Goal: Book appointment/travel/reservation

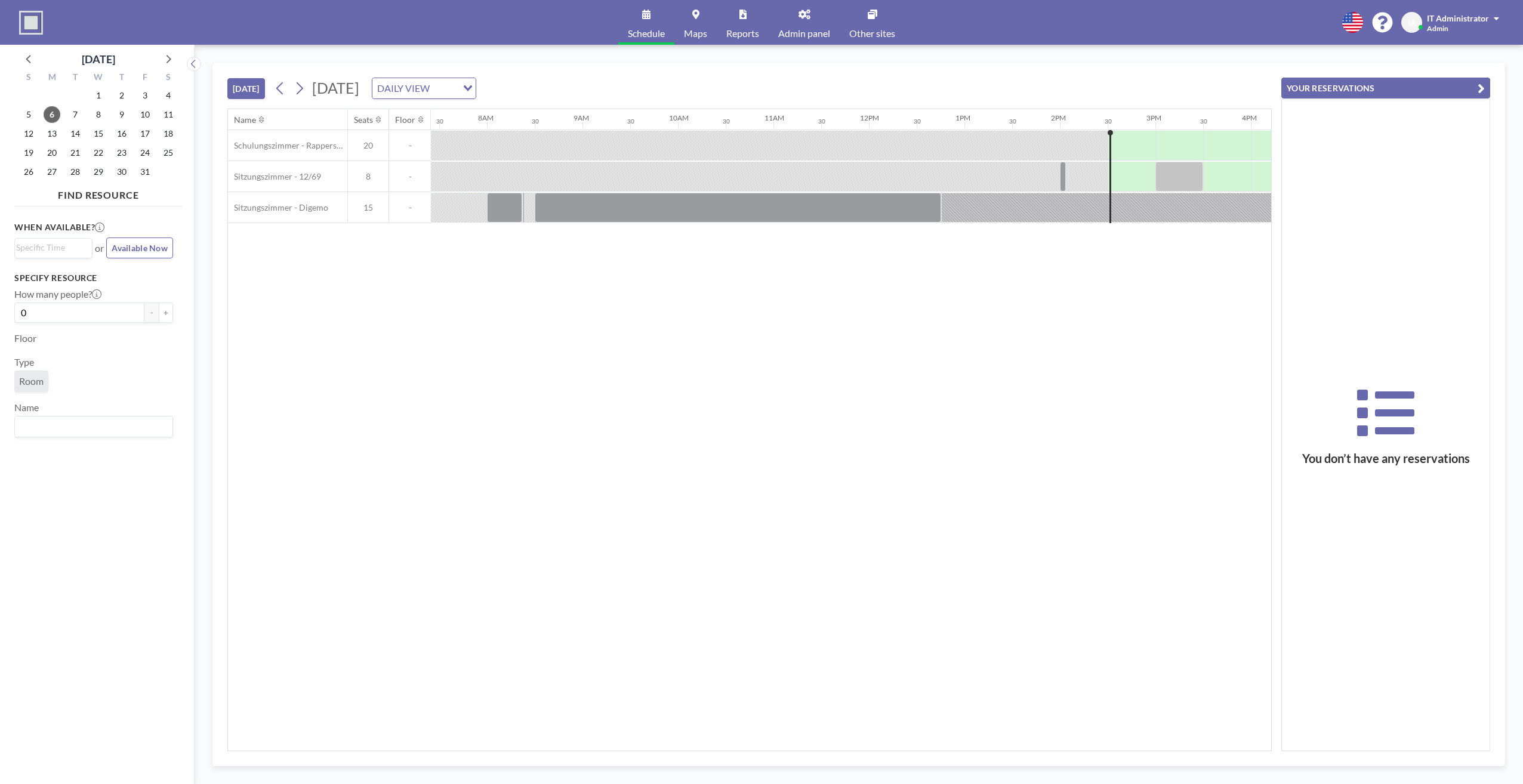
scroll to position [0, 716]
click at [881, 469] on div "Name Seats Floor 12AM 30 1AM 30 2AM 30 3AM 30 4AM 30 5AM 30 6AM 30 7AM 30 8AM 3…" at bounding box center [750, 430] width 1043 height 642
click at [577, 577] on div "Name Seats Floor 12AM 30 1AM 30 2AM 30 3AM 30 4AM 30 5AM 30 6AM 30 7AM 30 8AM 3…" at bounding box center [750, 430] width 1043 height 642
drag, startPoint x: 155, startPoint y: 521, endPoint x: 149, endPoint y: 521, distance: 6.0
click at [155, 521] on div "When available? Loading... or Available Now Specify resource How many people? 0…" at bounding box center [99, 485] width 168 height 549
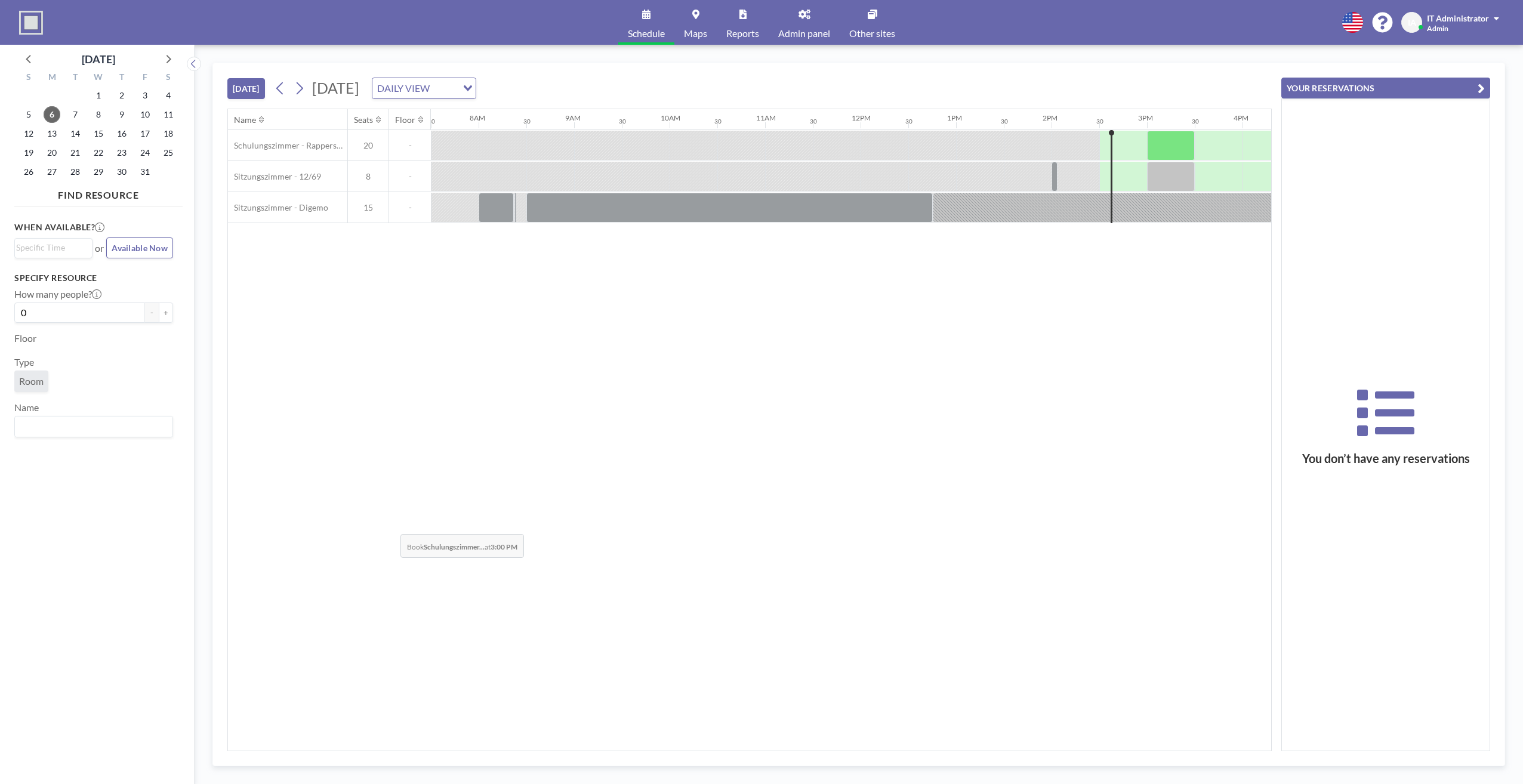
click at [391, 525] on div "Name Seats Floor 12AM 30 1AM 30 2AM 30 3AM 30 4AM 30 5AM 30 6AM 30 7AM 30 8AM 3…" at bounding box center [750, 430] width 1043 height 642
click at [923, 501] on div "Name Seats Floor 12AM 30 1AM 30 2AM 30 3AM 30 4AM 30 5AM 30 6AM 30 7AM 30 8AM 3…" at bounding box center [750, 430] width 1043 height 642
click at [612, 388] on div "Name Seats Floor 12AM 30 1AM 30 2AM 30 3AM 30 4AM 30 5AM 30 6AM 30 7AM 30 8AM 3…" at bounding box center [750, 430] width 1043 height 642
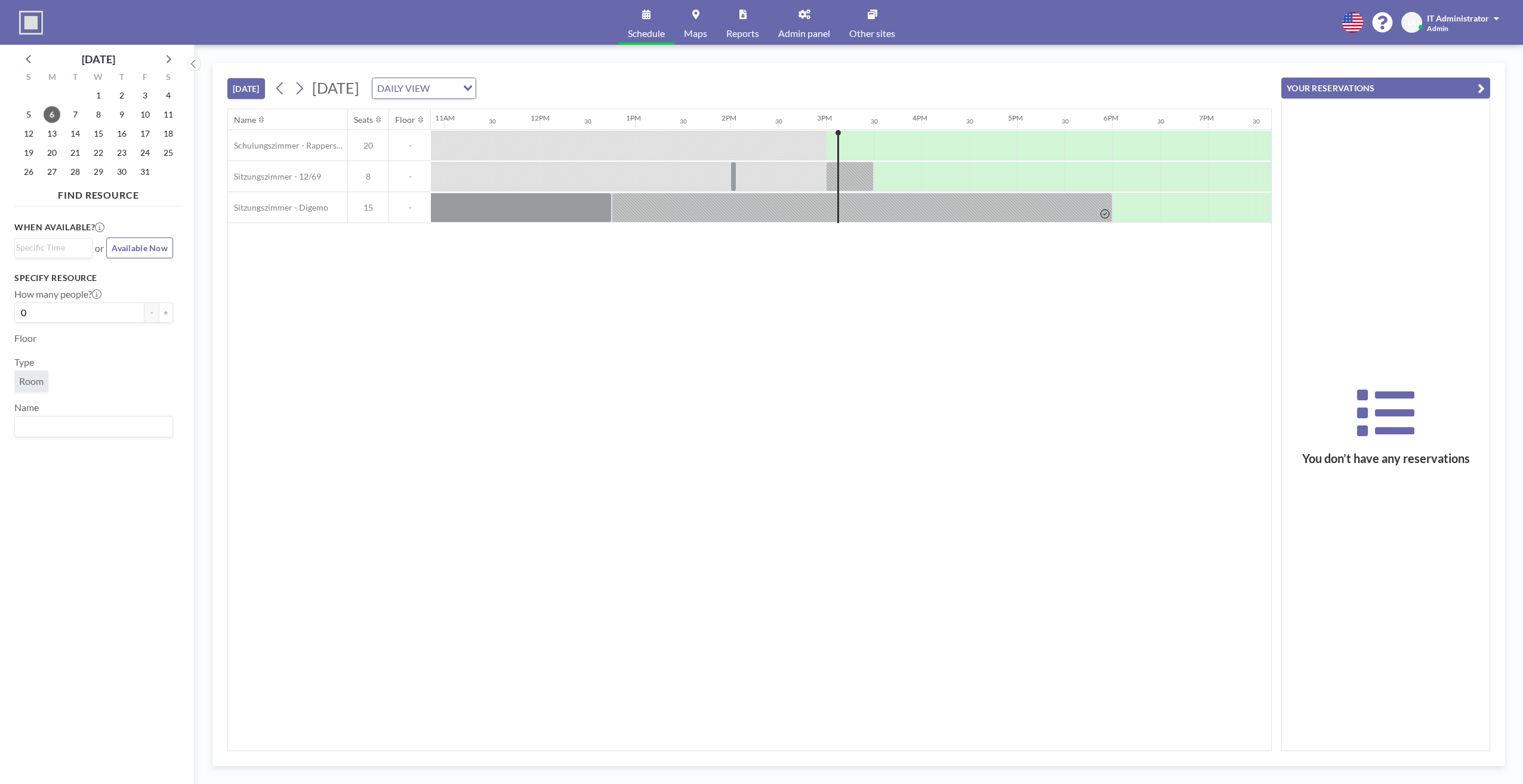
scroll to position [0, 1041]
click at [1100, 212] on icon at bounding box center [1101, 214] width 9 height 9
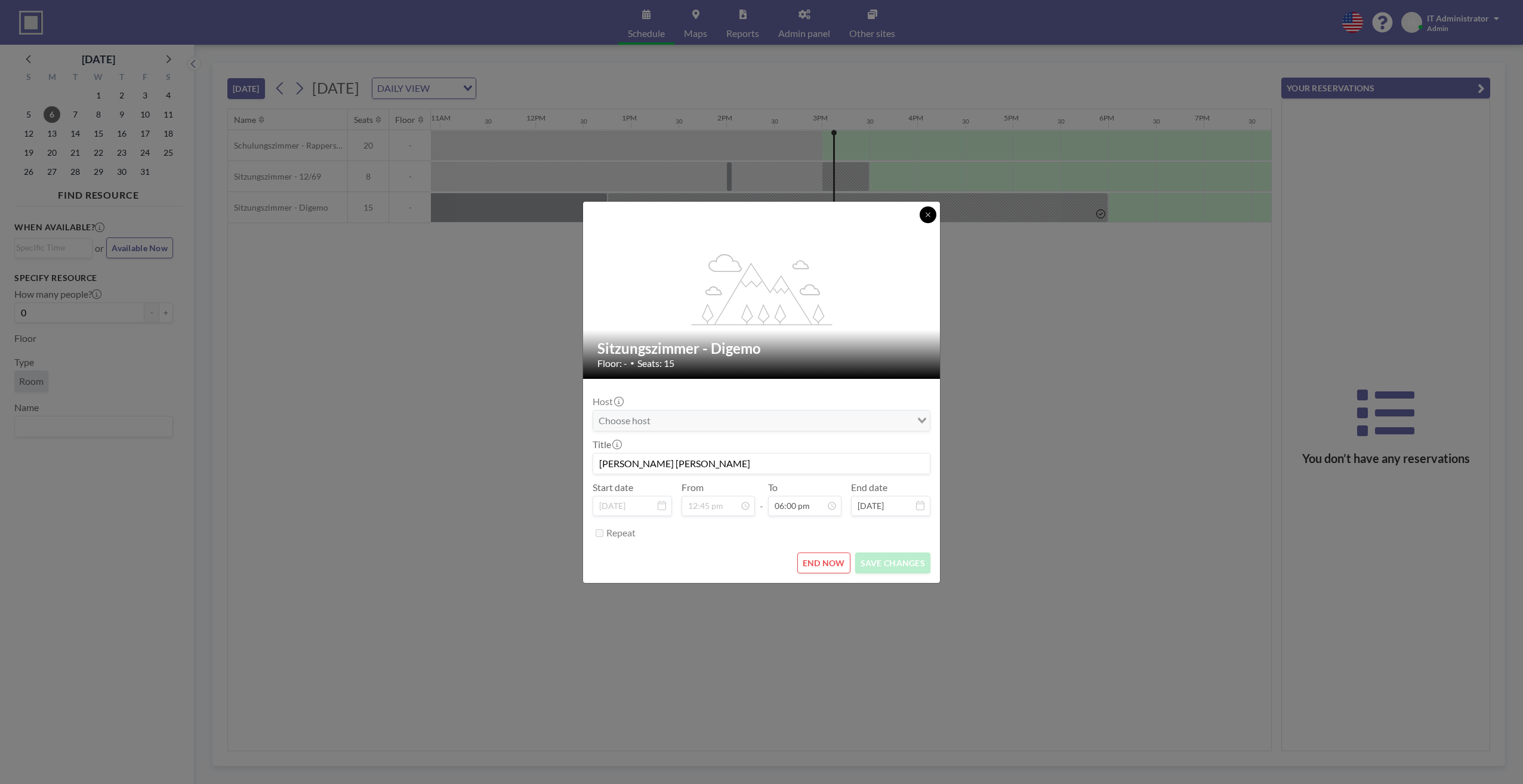
drag, startPoint x: 928, startPoint y: 211, endPoint x: 929, endPoint y: 219, distance: 8.1
click at [928, 214] on icon at bounding box center [927, 214] width 7 height 7
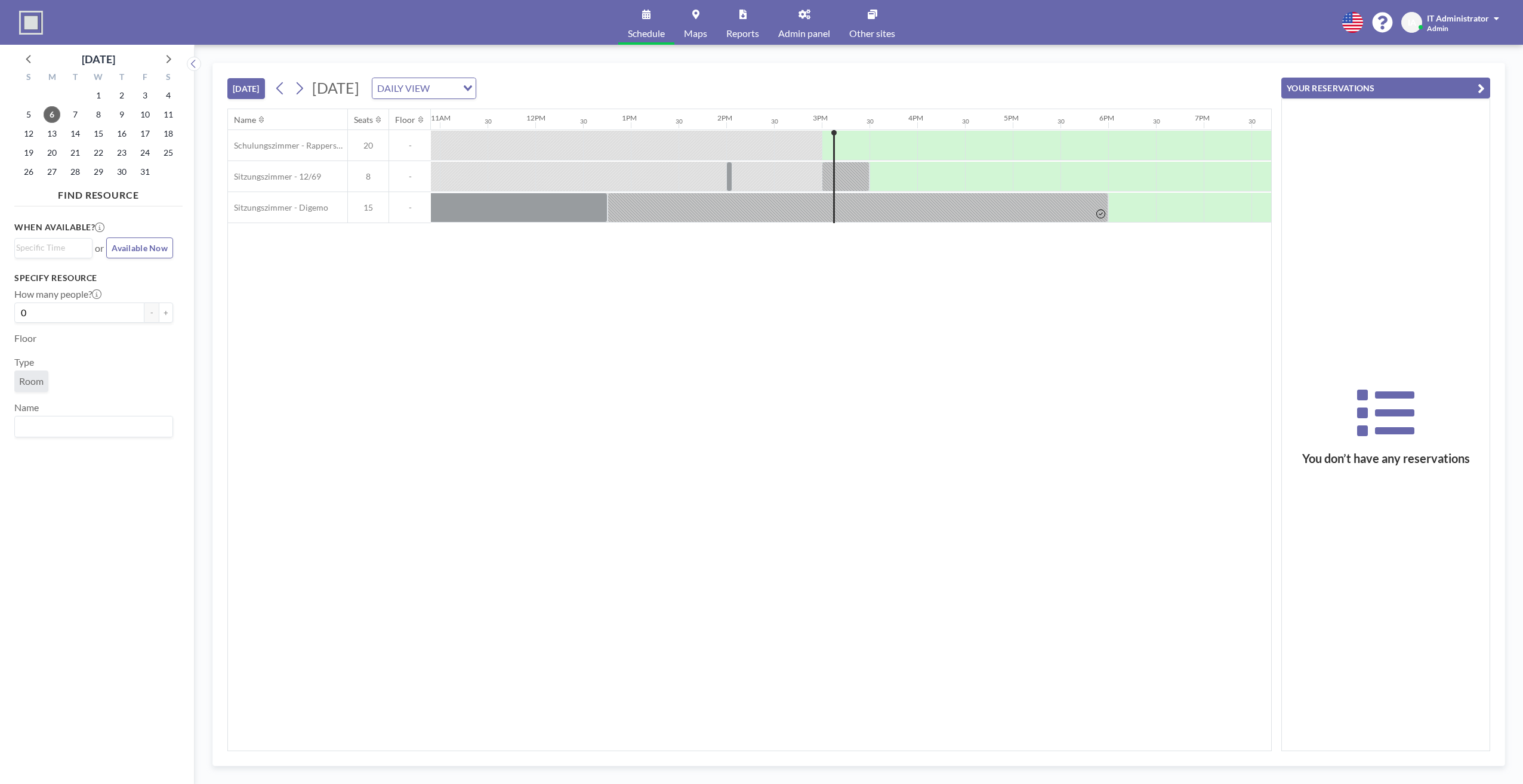
drag, startPoint x: 919, startPoint y: 744, endPoint x: 625, endPoint y: 752, distance: 294.1
click at [594, 766] on div "[DATE] [DATE] DAILY VIEW Loading... Name Seats Floor 12AM 30 1AM 30 2AM 30 3AM …" at bounding box center [858, 414] width 1293 height 704
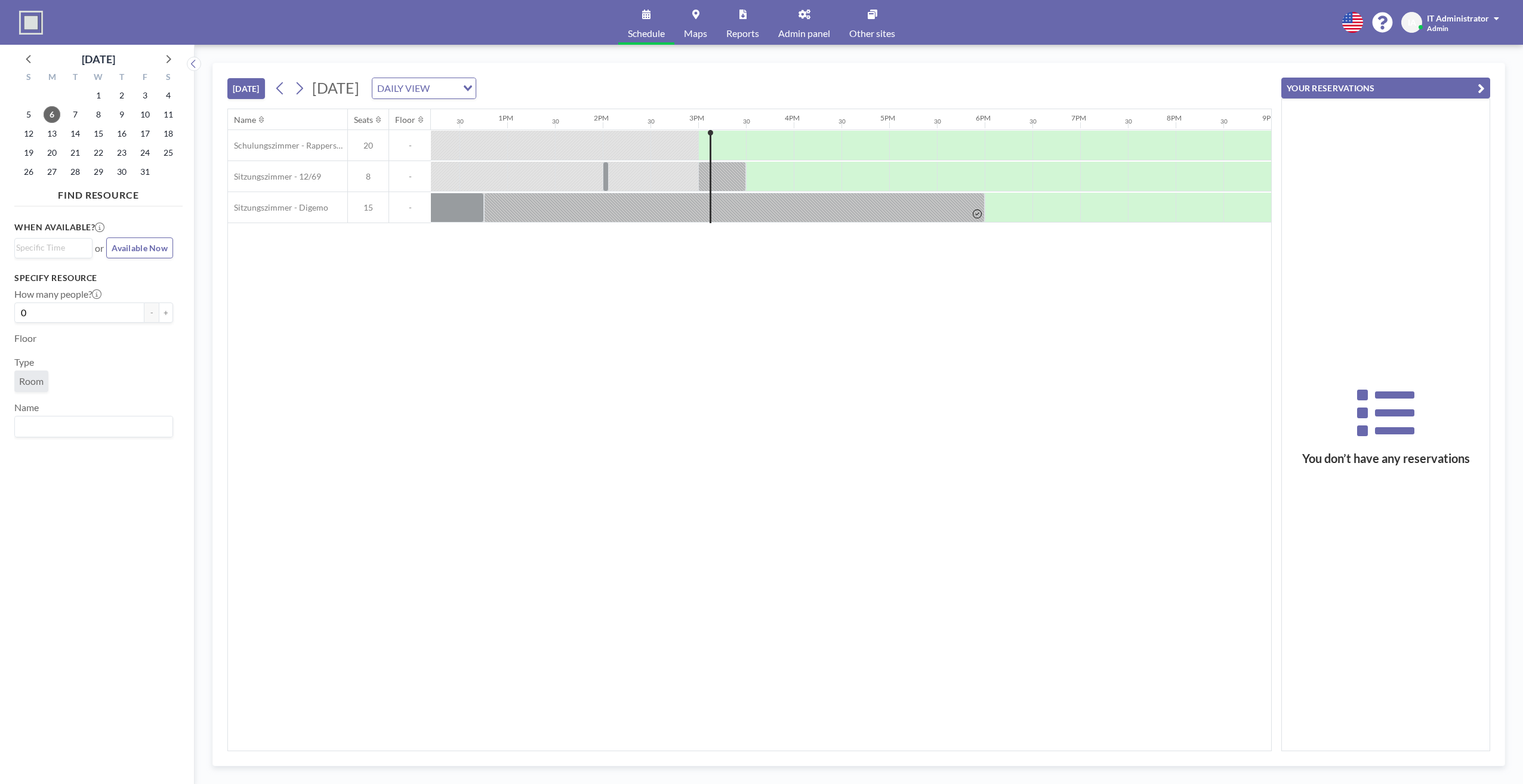
scroll to position [0, 1175]
click at [856, 407] on div "Name Seats Floor 12AM 30 1AM 30 2AM 30 3AM 30 4AM 30 5AM 30 6AM 30 7AM 30 8AM 3…" at bounding box center [750, 430] width 1043 height 642
click at [524, 410] on div "Name Seats Floor 12AM 30 1AM 30 2AM 30 3AM 30 4AM 30 5AM 30 6AM 30 7AM 30 8AM 3…" at bounding box center [750, 430] width 1043 height 642
click at [767, 404] on div "Name Seats Floor 12AM 30 1AM 30 2AM 30 3AM 30 4AM 30 5AM 30 6AM 30 7AM 30 8AM 3…" at bounding box center [750, 430] width 1043 height 642
